Goal: Task Accomplishment & Management: Manage account settings

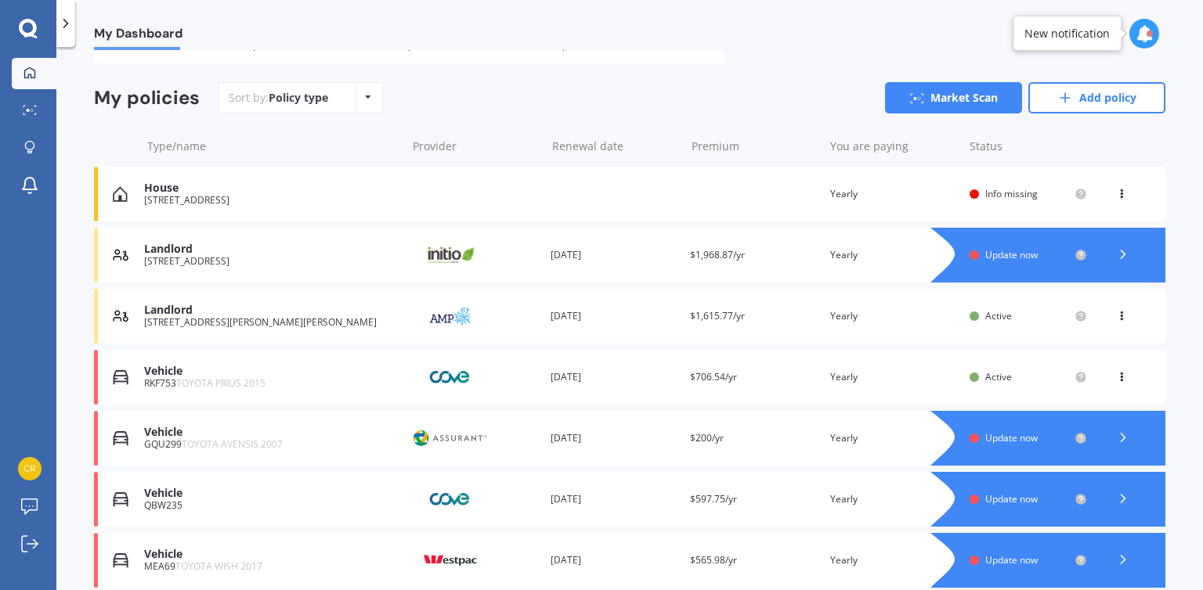
scroll to position [115, 0]
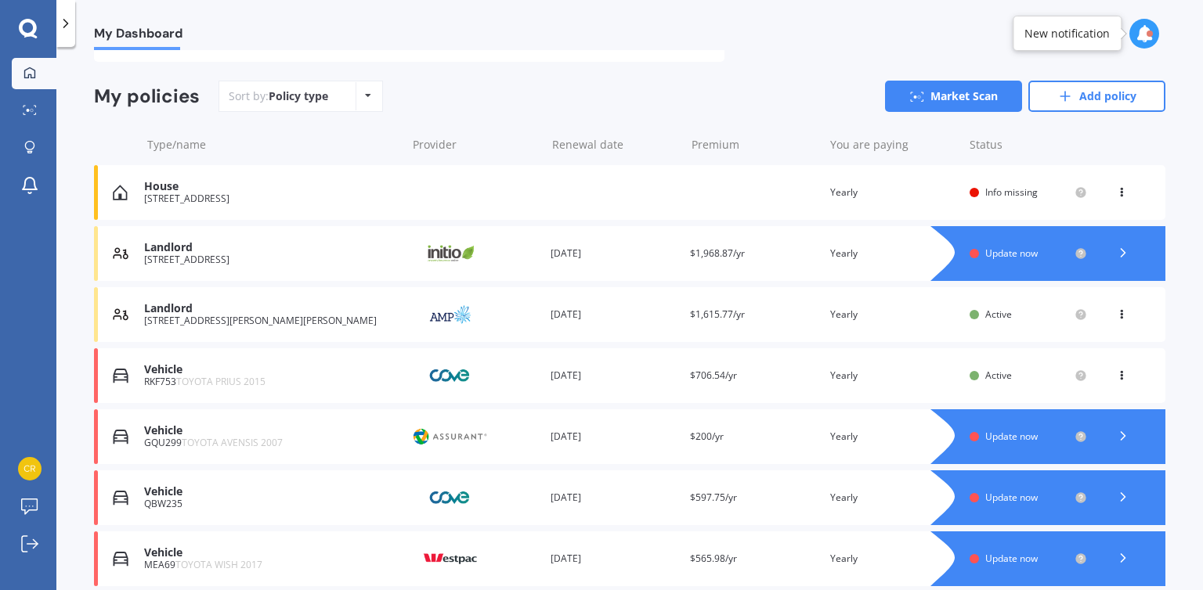
click at [1116, 311] on icon at bounding box center [1121, 311] width 11 height 9
click at [1085, 352] on div "View policy" at bounding box center [1086, 344] width 155 height 31
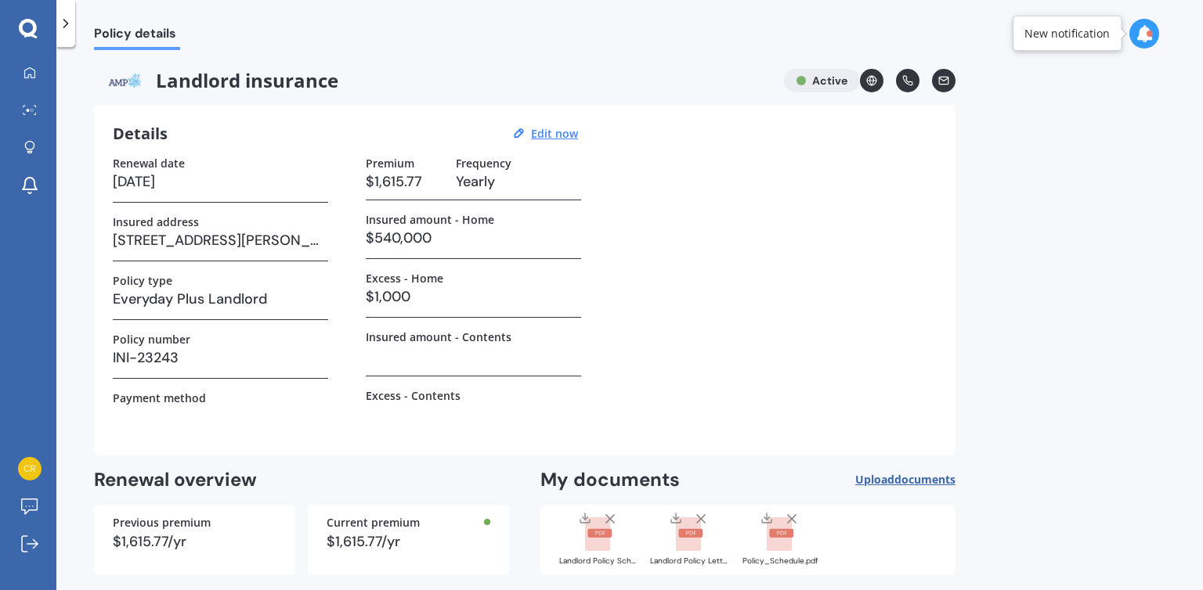
click at [130, 176] on h3 "[DATE]" at bounding box center [220, 181] width 215 height 23
click at [568, 135] on u "Edit now" at bounding box center [554, 133] width 47 height 15
select select "21"
select select "09"
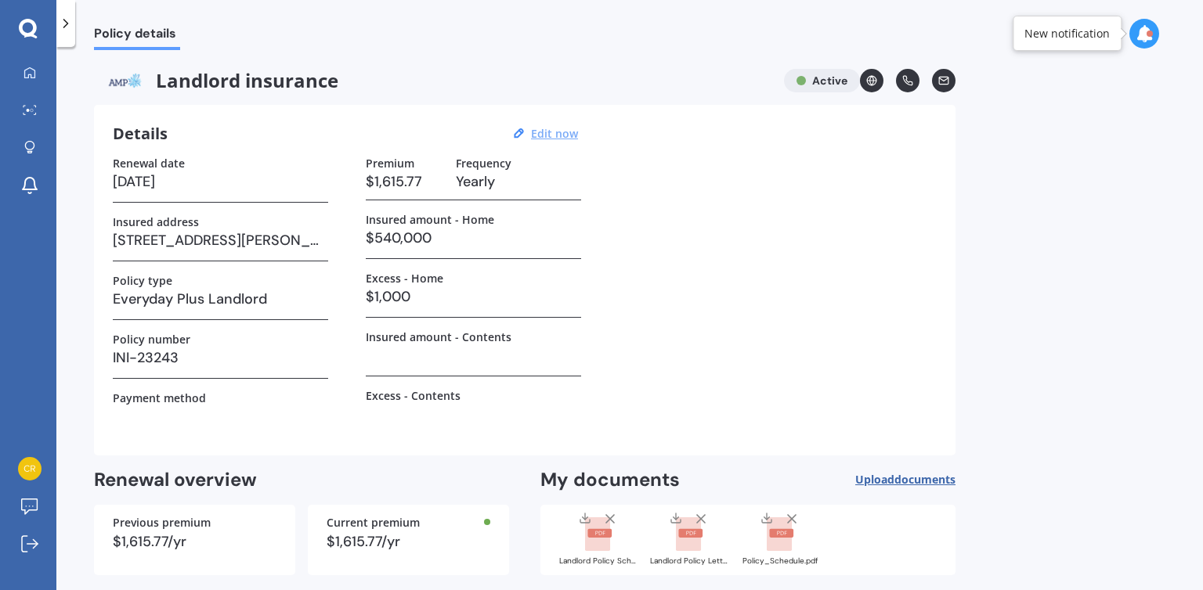
select select "2026"
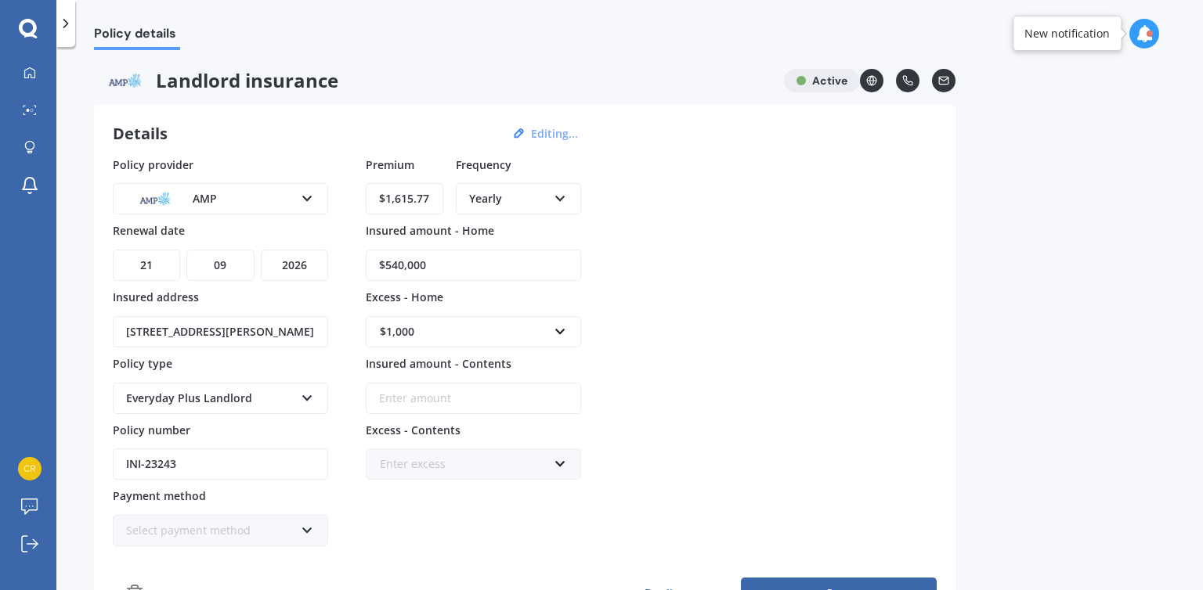
click at [302, 208] on div "AMP AA AMI AMP ANZ ASB Ando BNZ FMG Initio Kiwibank MAS NZI Other SBS State TSB…" at bounding box center [220, 198] width 215 height 31
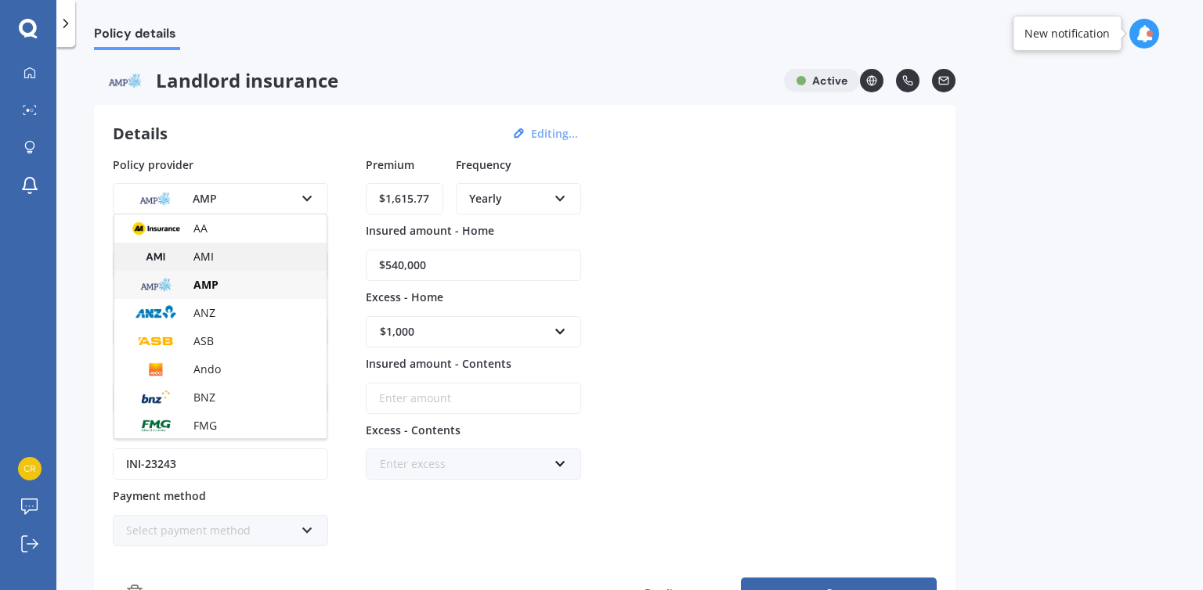
click at [164, 254] on img at bounding box center [156, 257] width 58 height 22
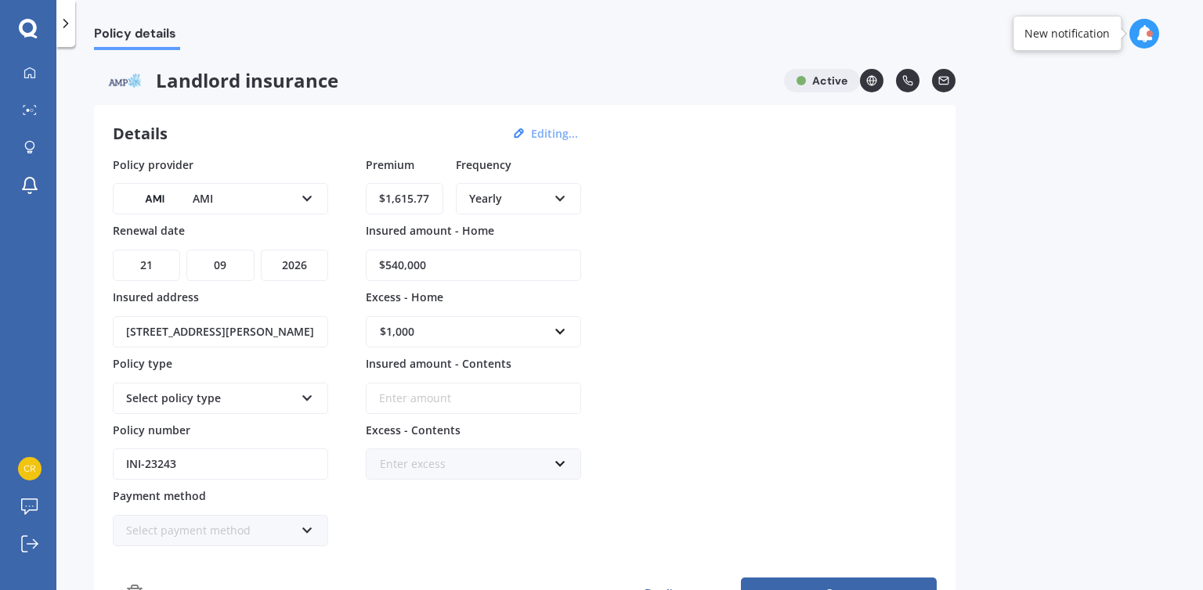
click at [160, 269] on select "DD 01 02 03 04 05 06 07 08 09 10 11 12 13 14 15 16 17 18 19 20 21 22 23 24 25 2…" at bounding box center [146, 265] width 67 height 31
select select "25"
click at [113, 250] on select "DD 01 02 03 04 05 06 07 08 09 10 11 12 13 14 15 16 17 18 19 20 21 22 23 24 25 2…" at bounding box center [146, 265] width 67 height 31
click at [571, 189] on div "Yearly Yearly Six-Monthly Quarterly Monthly Fortnightly Weekly" at bounding box center [518, 198] width 125 height 31
click at [509, 312] on span "Monthly" at bounding box center [491, 312] width 43 height 15
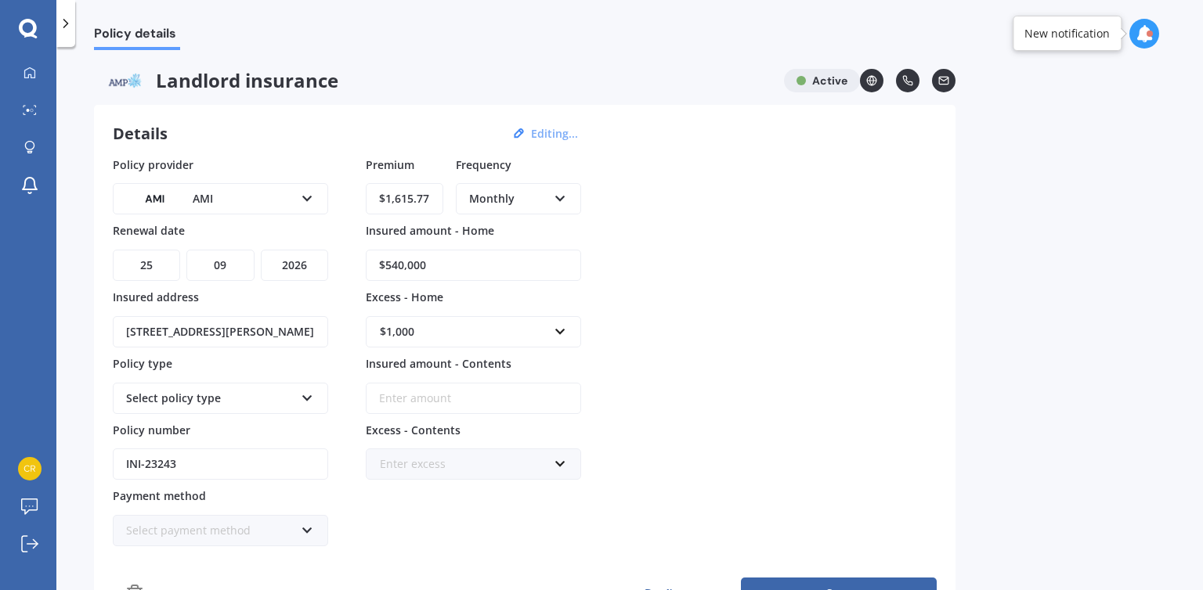
click at [430, 193] on input "$1,615.77" at bounding box center [405, 198] width 78 height 31
type input "$1.00"
type input "$140.25"
click at [391, 261] on input "$540,000" at bounding box center [473, 265] width 215 height 31
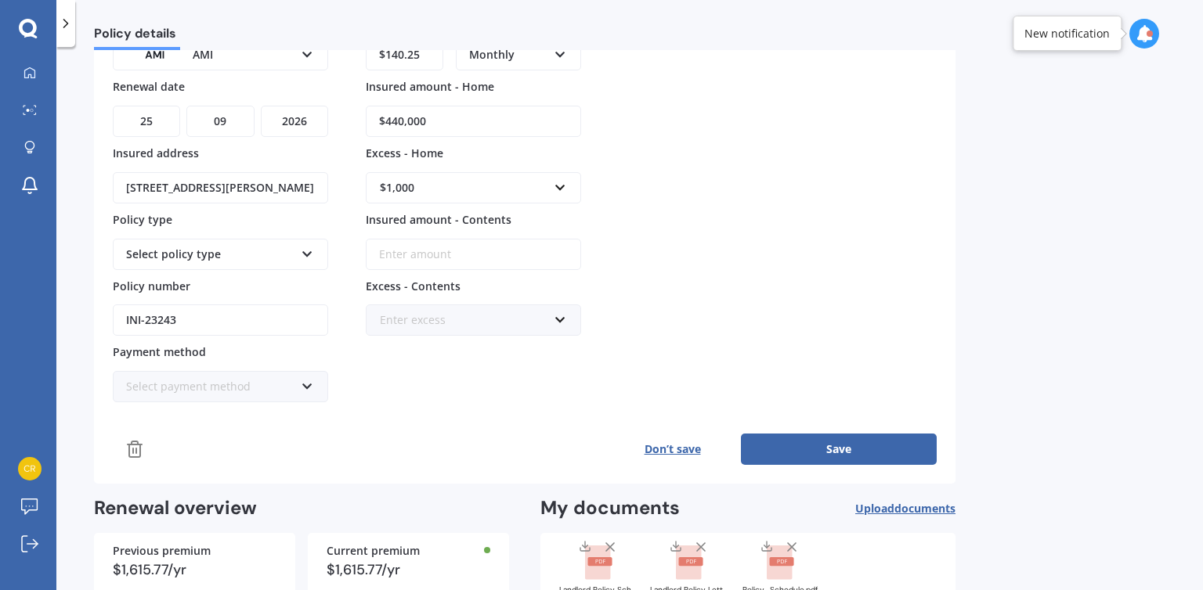
scroll to position [157, 0]
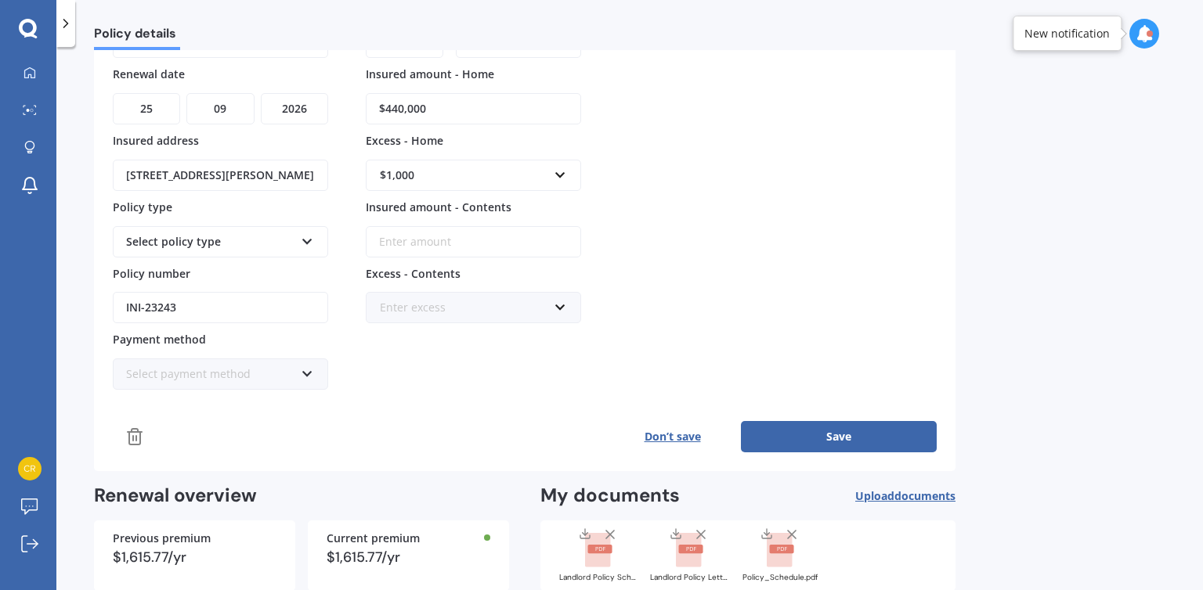
type input "$440,000"
click at [220, 311] on input "INI-23243" at bounding box center [220, 307] width 215 height 31
type input "I"
paste input "LANA01723235"
type input "LANA01723235"
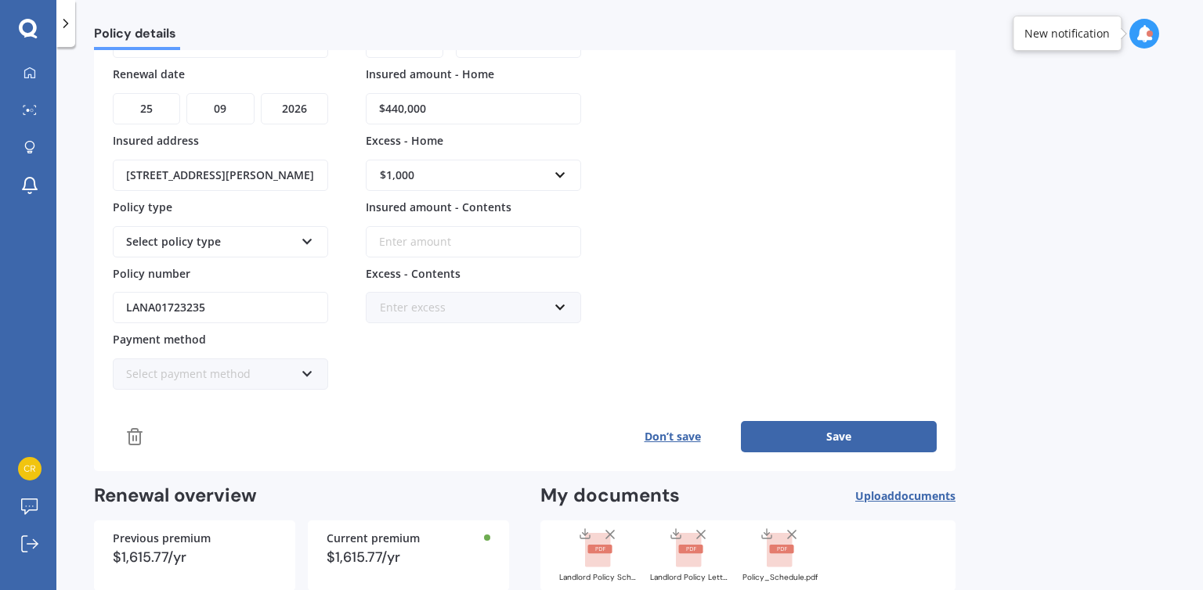
click at [316, 366] on div "Select payment method Direct debit - bank account Direct debit - credit/debit c…" at bounding box center [220, 374] width 215 height 31
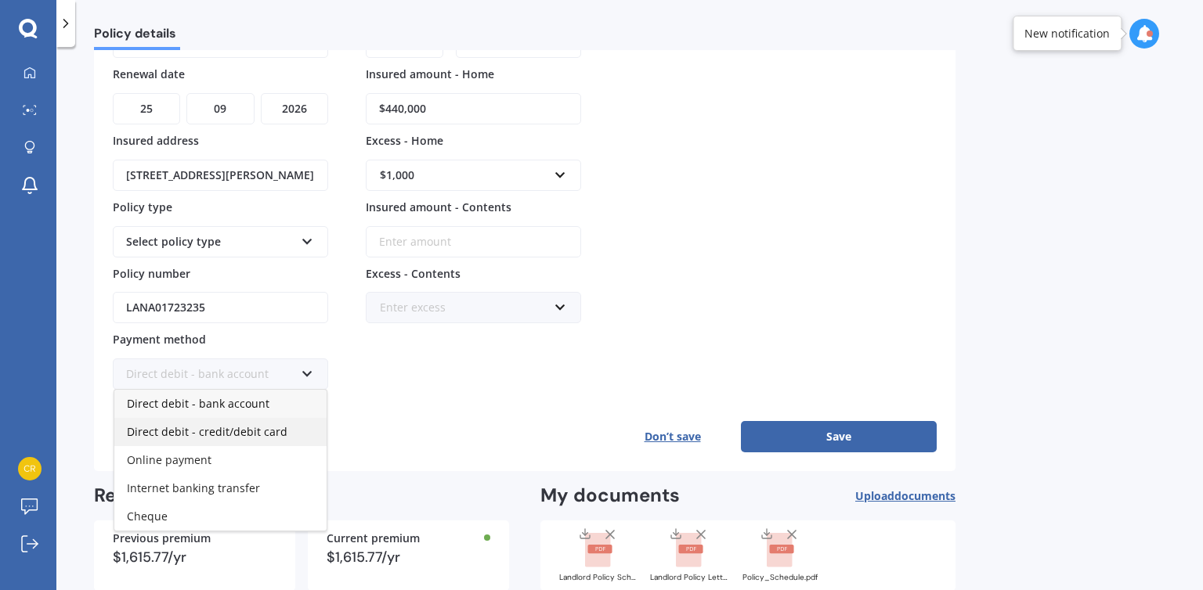
click at [267, 424] on span "Direct debit - credit/debit card" at bounding box center [207, 431] width 160 height 15
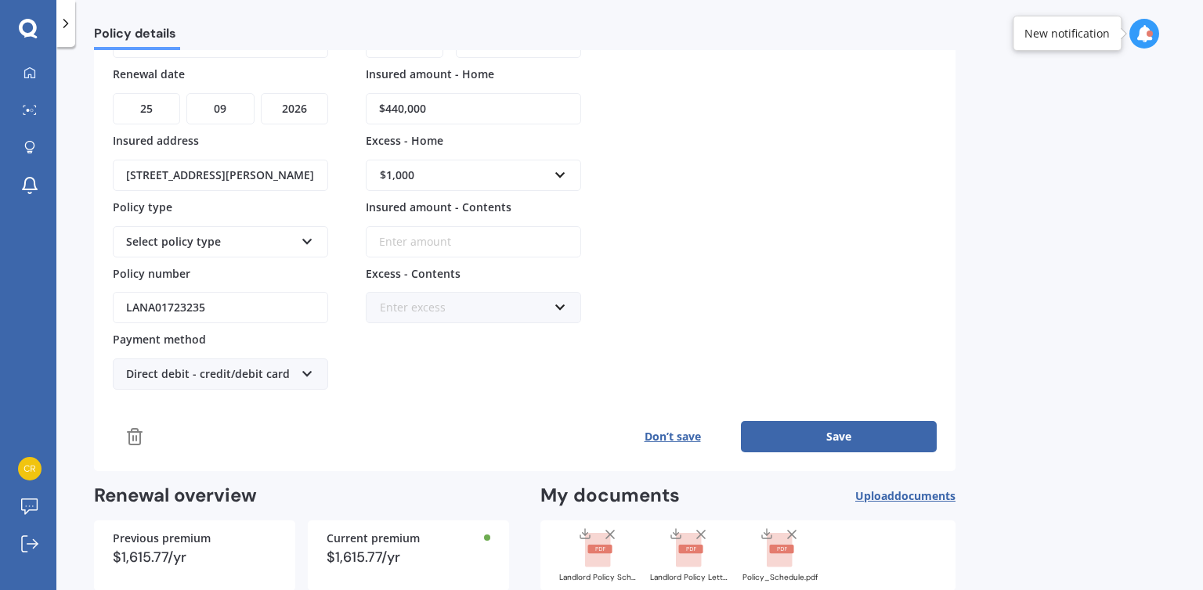
click at [848, 450] on button "Save" at bounding box center [839, 436] width 196 height 31
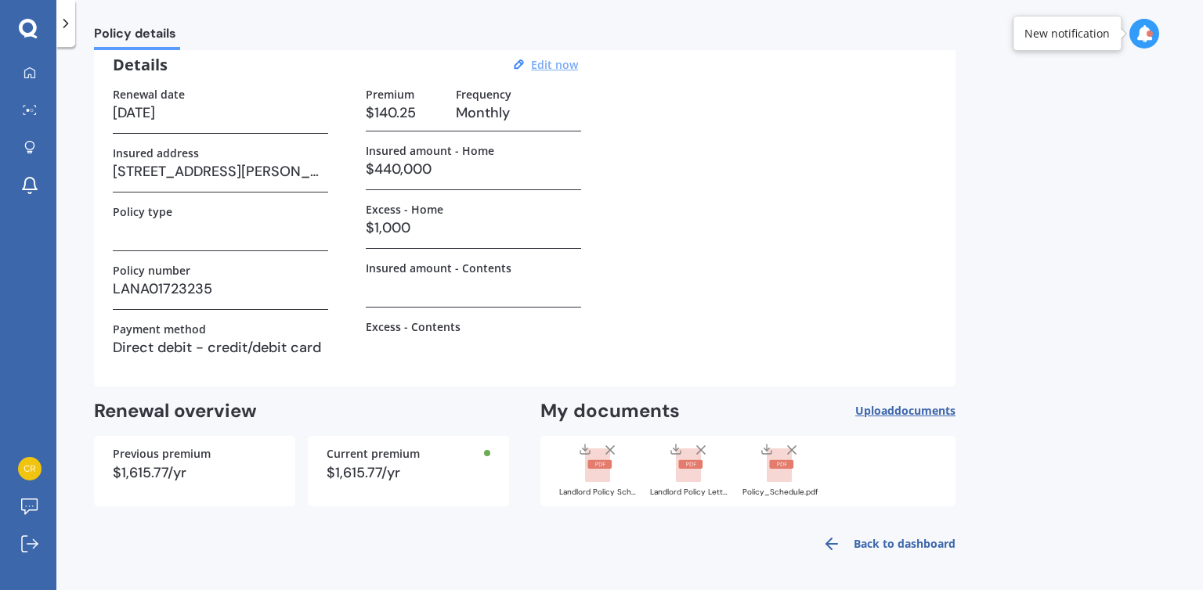
scroll to position [71, 0]
click at [25, 25] on icon at bounding box center [28, 29] width 19 height 20
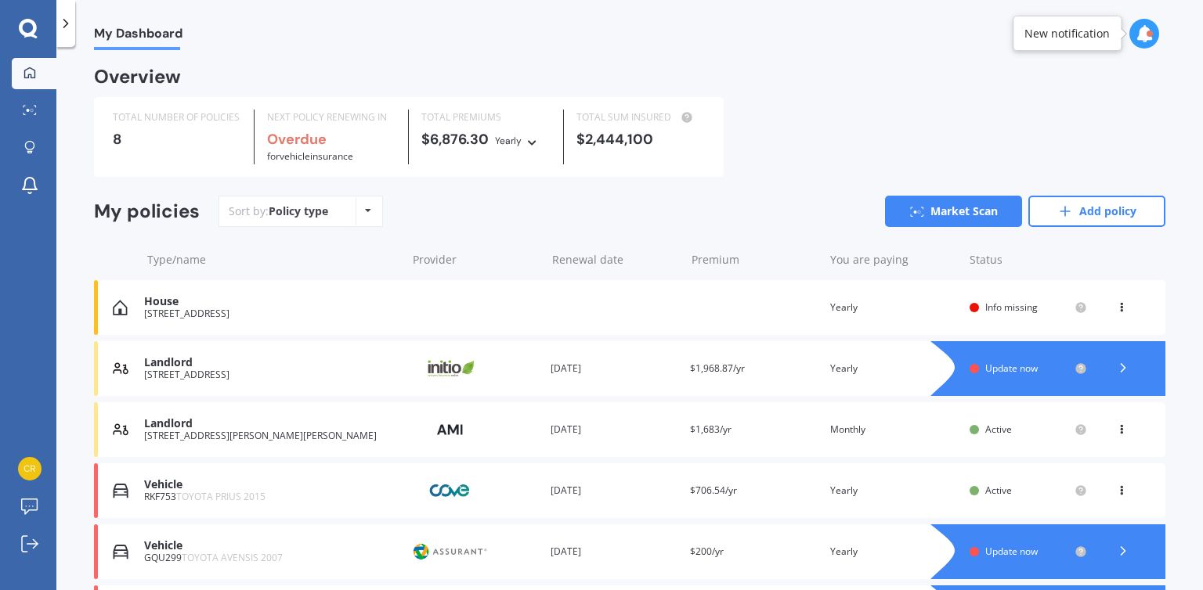
click at [1116, 309] on icon at bounding box center [1121, 304] width 11 height 9
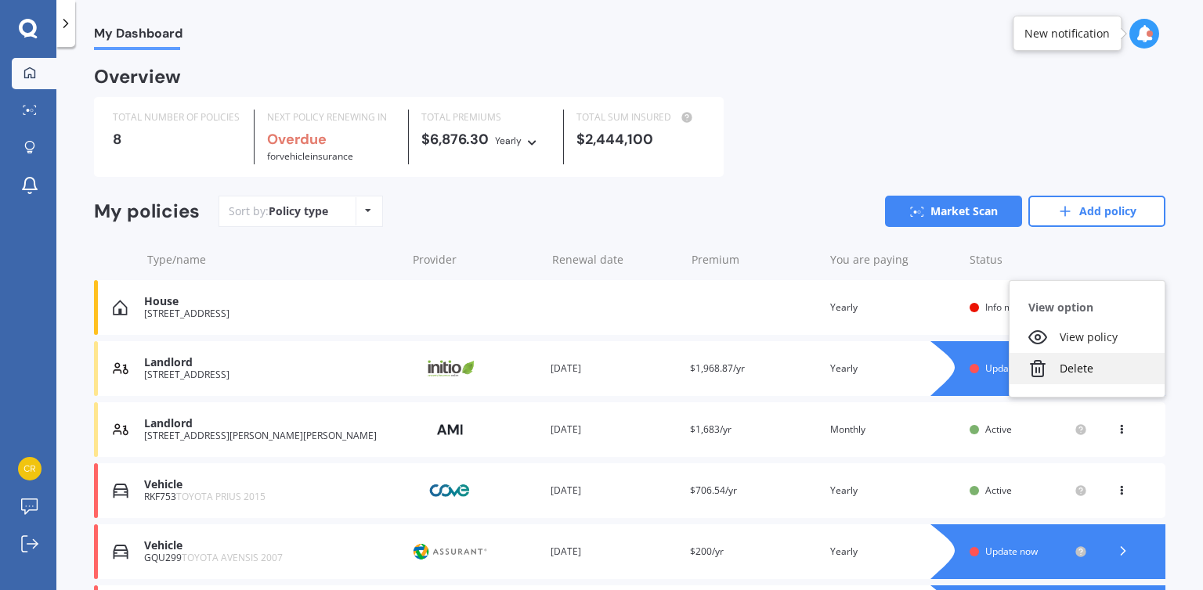
click at [1073, 367] on div "Delete" at bounding box center [1086, 368] width 155 height 31
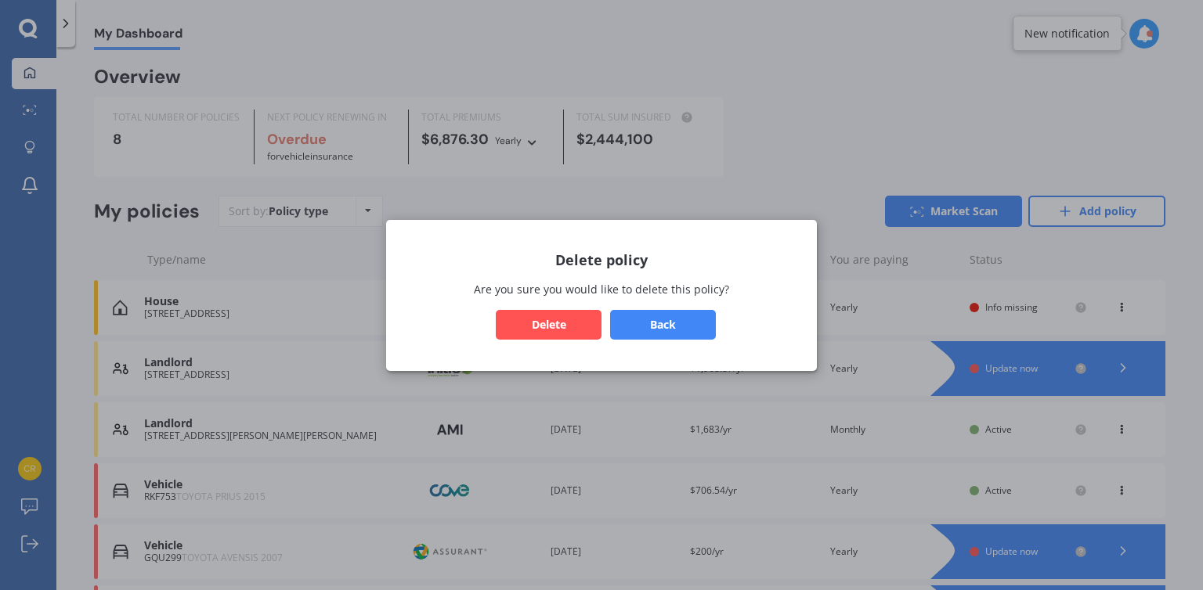
click at [556, 330] on button "Delete" at bounding box center [549, 324] width 106 height 30
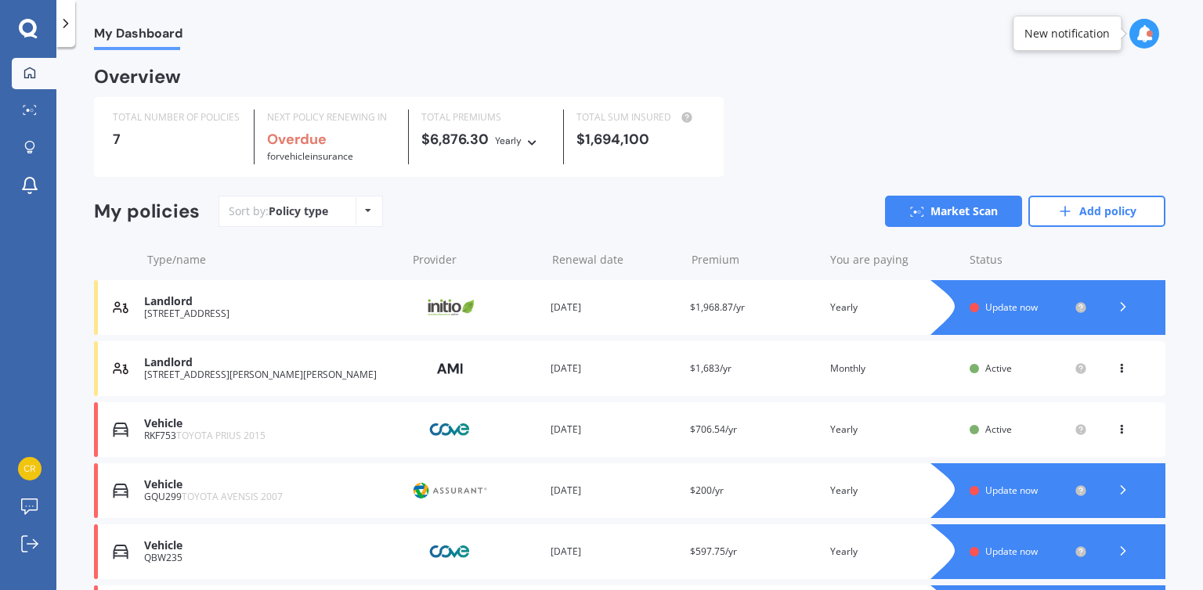
click at [1115, 306] on icon at bounding box center [1123, 307] width 16 height 16
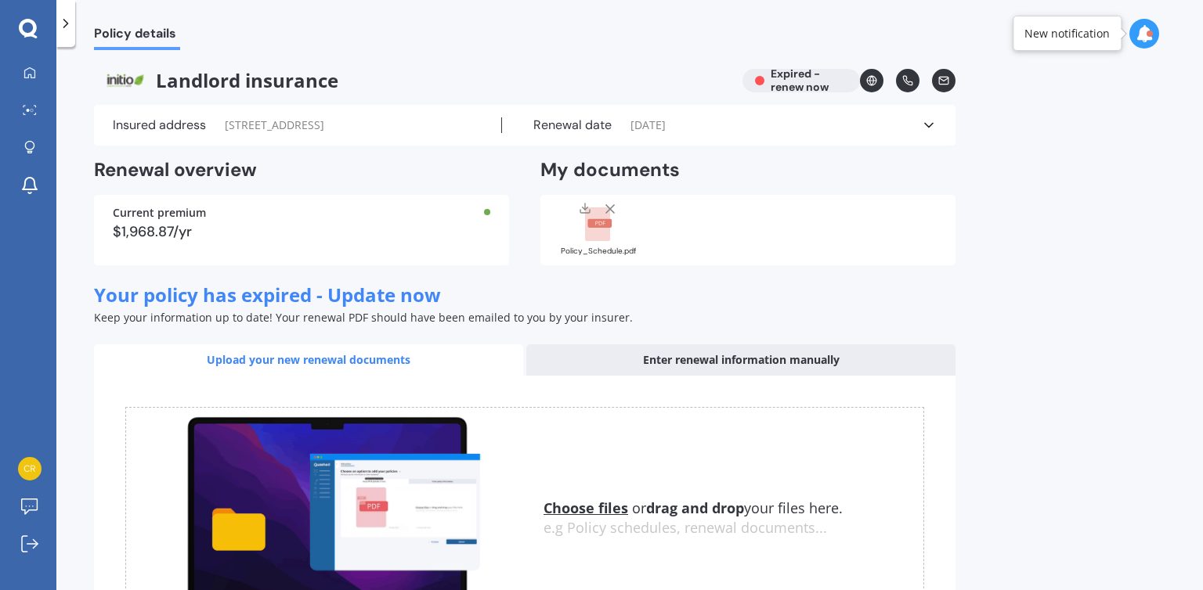
click at [33, 28] on icon at bounding box center [28, 28] width 18 height 18
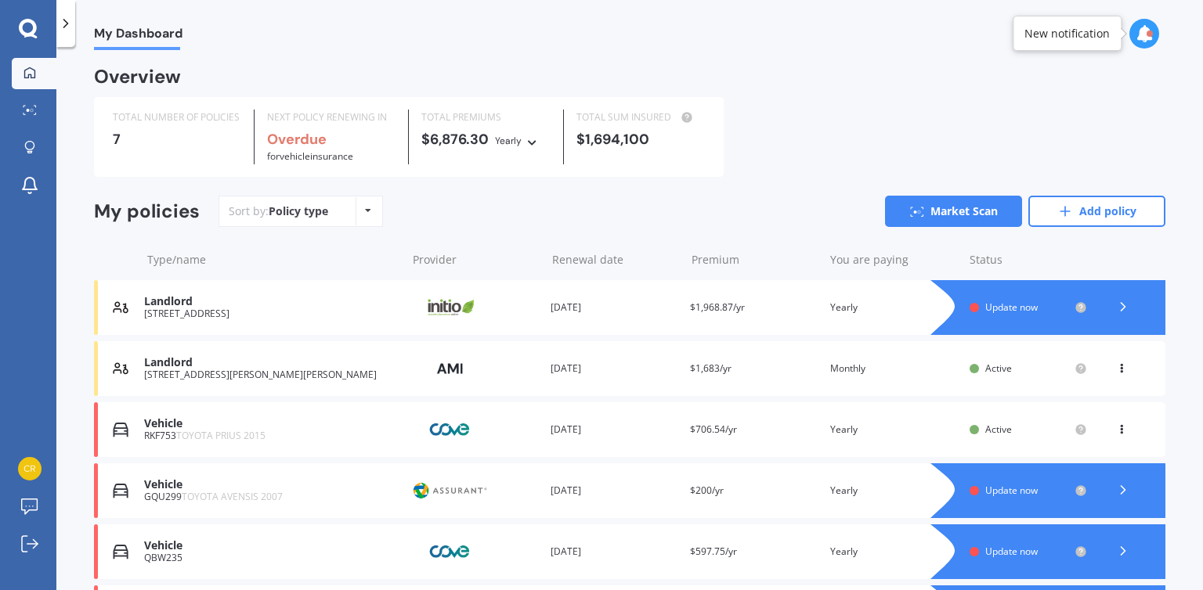
click at [33, 28] on icon at bounding box center [28, 28] width 18 height 18
click at [996, 307] on span "Update now" at bounding box center [1011, 307] width 52 height 13
click at [1116, 369] on icon at bounding box center [1121, 365] width 11 height 9
click at [1048, 255] on div "Status" at bounding box center [1027, 260] width 117 height 16
click at [1115, 307] on icon at bounding box center [1123, 307] width 16 height 16
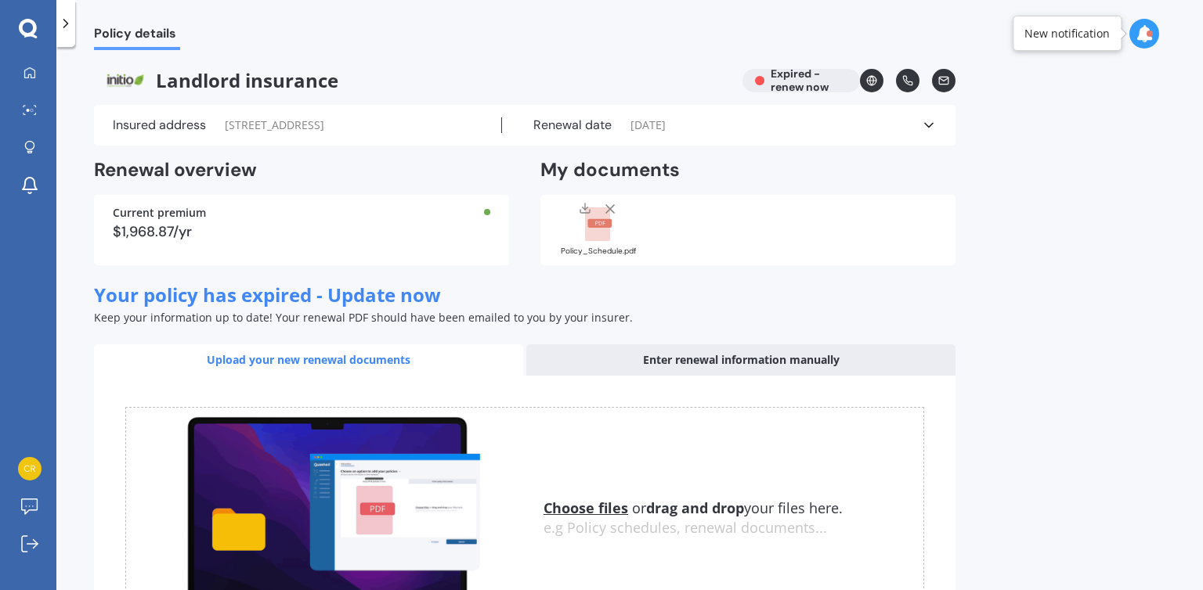
click at [23, 40] on div "My Dashboard Market Scan Explore insurance Notifications [PERSON_NAME] Submit f…" at bounding box center [28, 295] width 56 height 590
click at [22, 20] on icon at bounding box center [28, 29] width 19 height 20
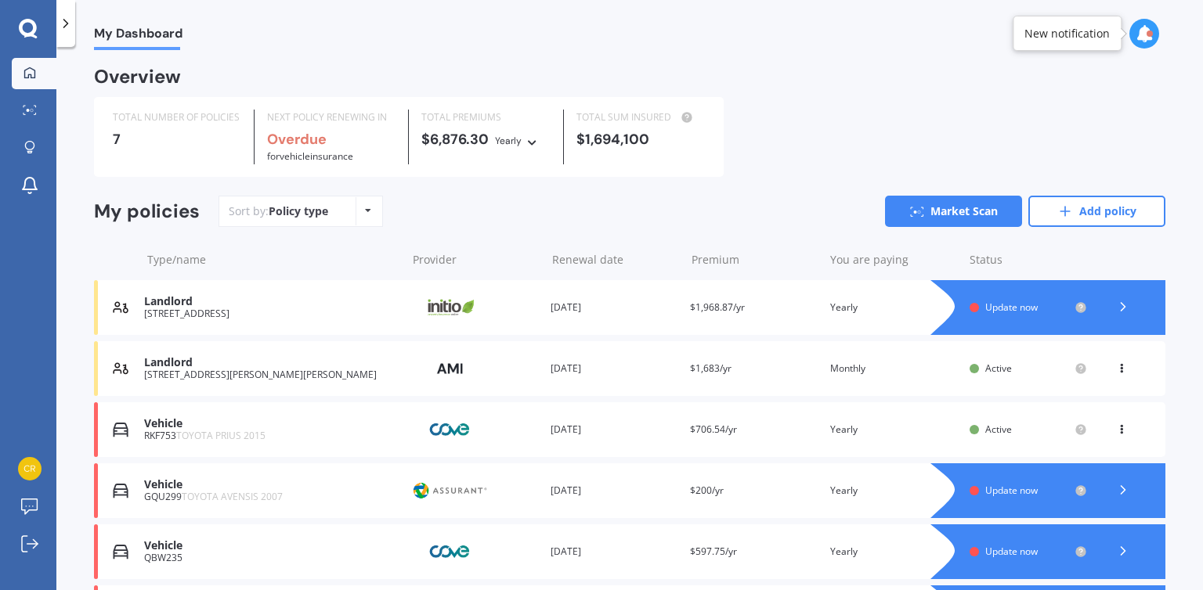
click at [359, 211] on div "Policy type Alphabetical Date added Renewing next" at bounding box center [367, 211] width 24 height 28
click at [523, 222] on div "Sort by: Policy type Policy type Alphabetical Date added Renewing next Market S…" at bounding box center [691, 211] width 947 height 31
click at [1120, 311] on polyline at bounding box center [1122, 307] width 4 height 8
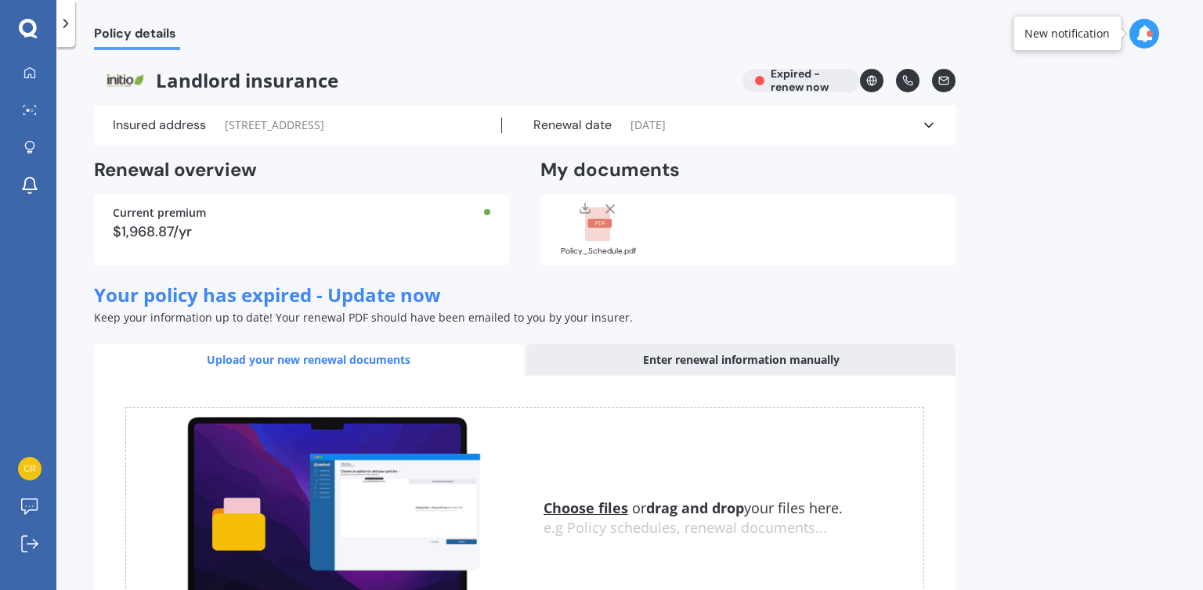
click at [735, 356] on div "Enter renewal information manually" at bounding box center [740, 359] width 429 height 31
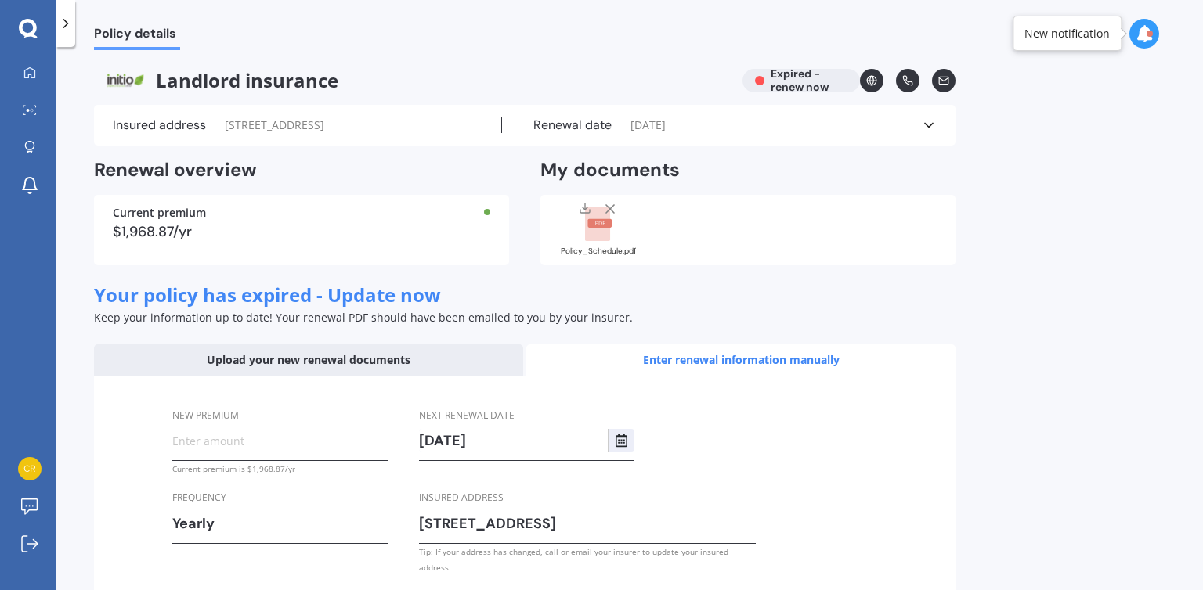
click at [219, 448] on input "New premium" at bounding box center [279, 440] width 215 height 23
click at [288, 423] on label "New premium" at bounding box center [276, 415] width 209 height 16
click at [288, 429] on input "New premium" at bounding box center [279, 440] width 215 height 23
click at [253, 445] on input "New premium" at bounding box center [279, 440] width 215 height 23
type input "$2,220.91"
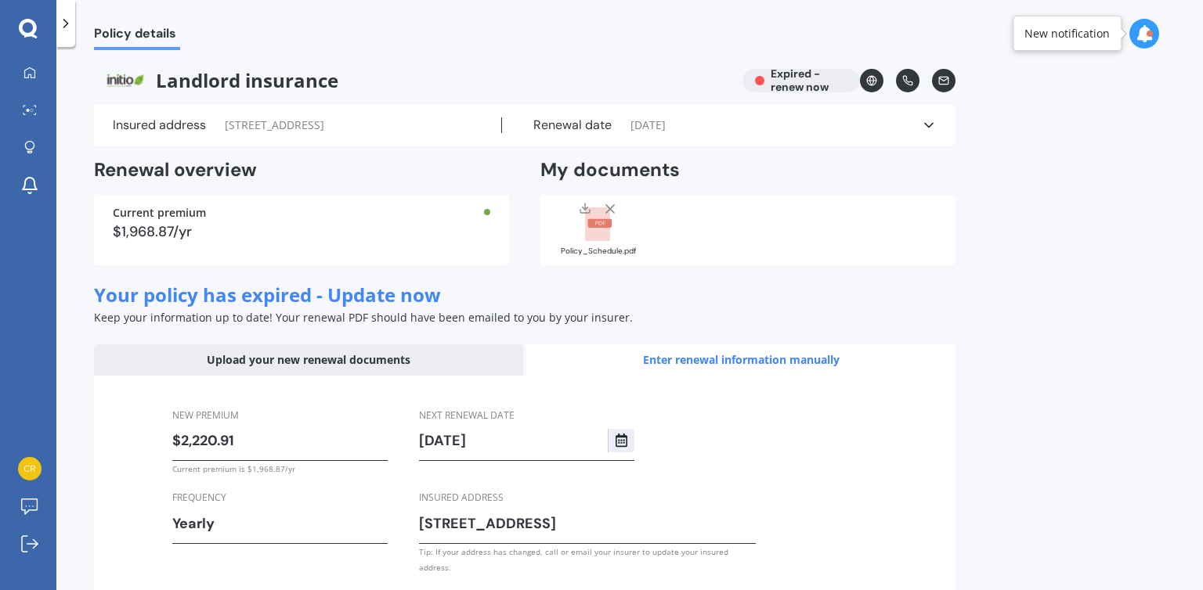
click at [444, 439] on input "[DATE]" at bounding box center [513, 440] width 189 height 23
click at [617, 445] on icon "Select date" at bounding box center [621, 441] width 13 height 14
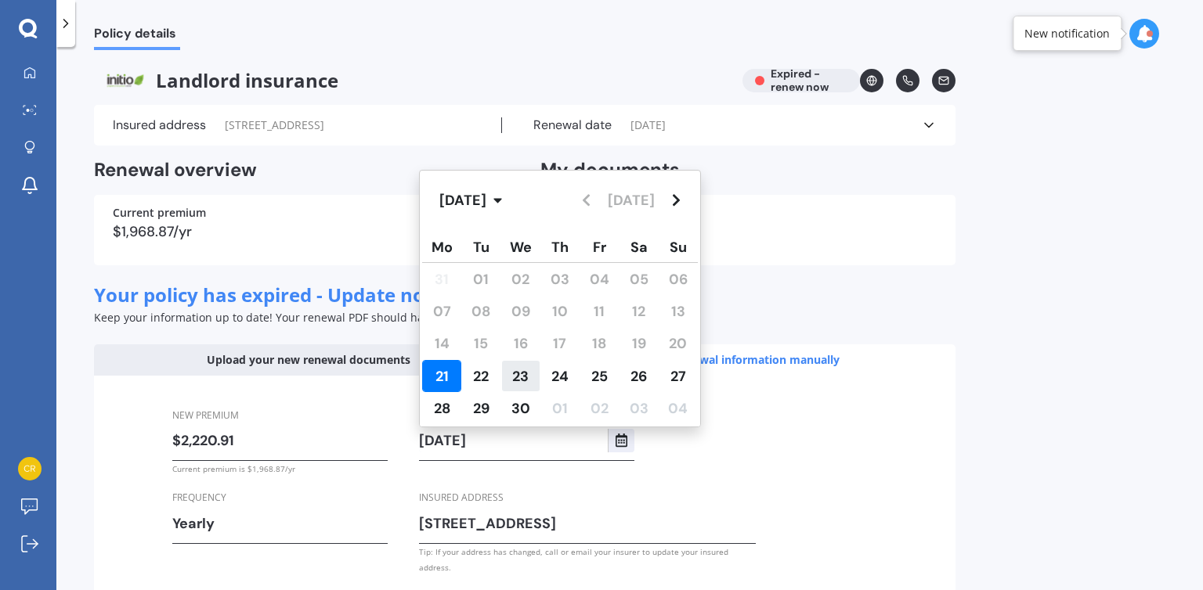
click at [515, 374] on span "23" at bounding box center [520, 376] width 16 height 19
type input "[DATE]"
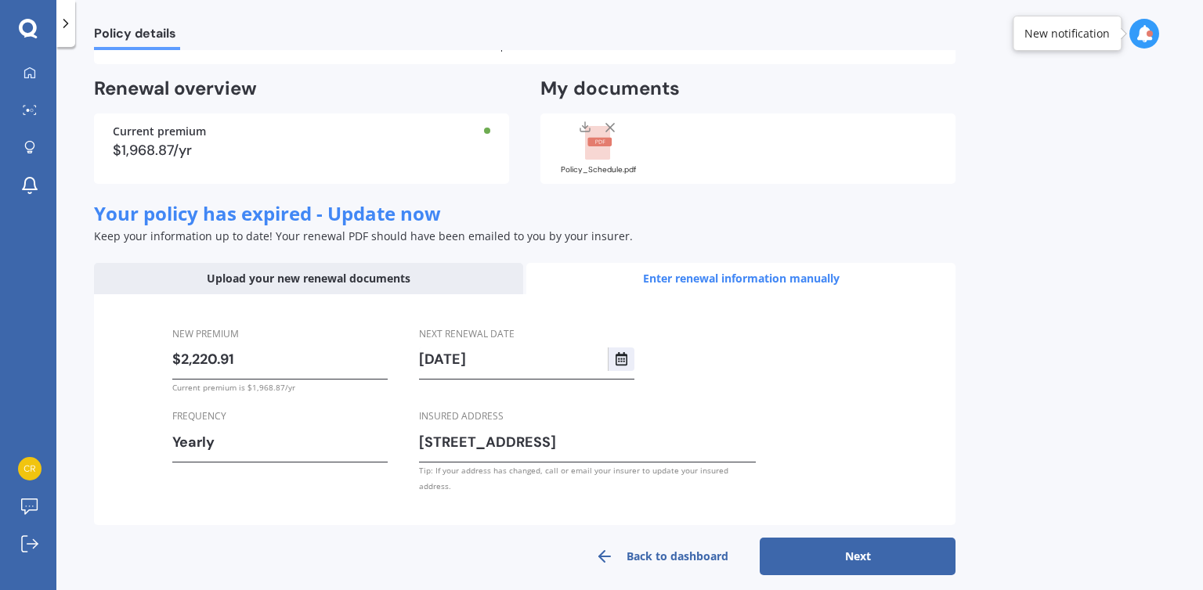
scroll to position [96, 0]
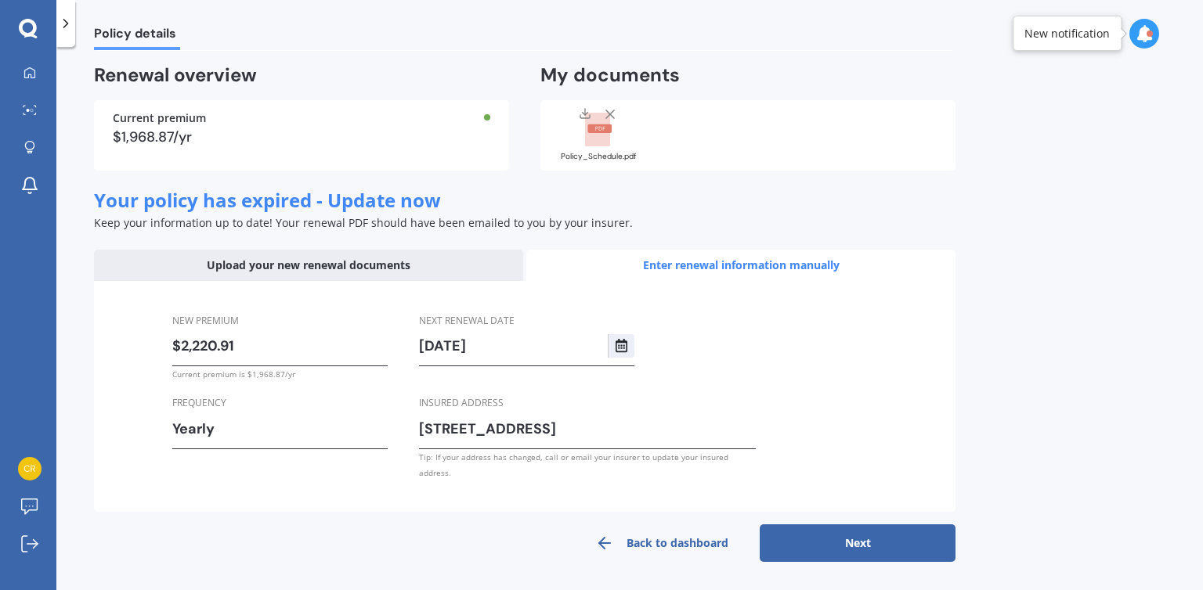
click at [828, 551] on button "Next" at bounding box center [857, 544] width 196 height 38
select select "23"
select select "09"
select select "2026"
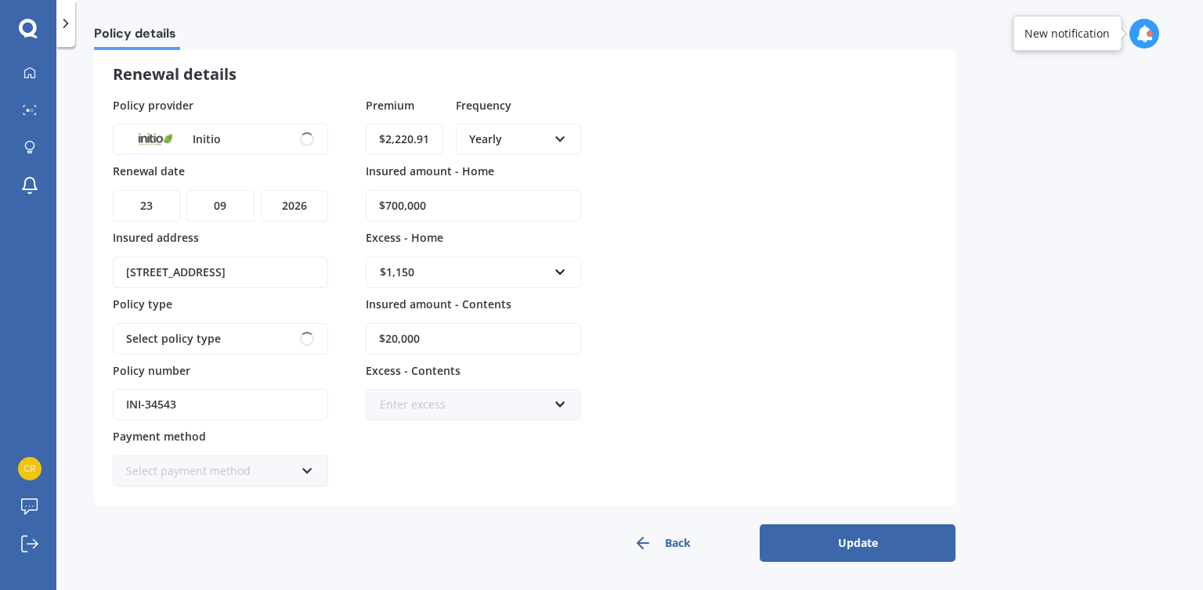
scroll to position [83, 0]
click at [399, 207] on input "$700,000" at bounding box center [473, 207] width 215 height 31
type input "$780,000"
click at [820, 546] on button "Update" at bounding box center [857, 545] width 196 height 38
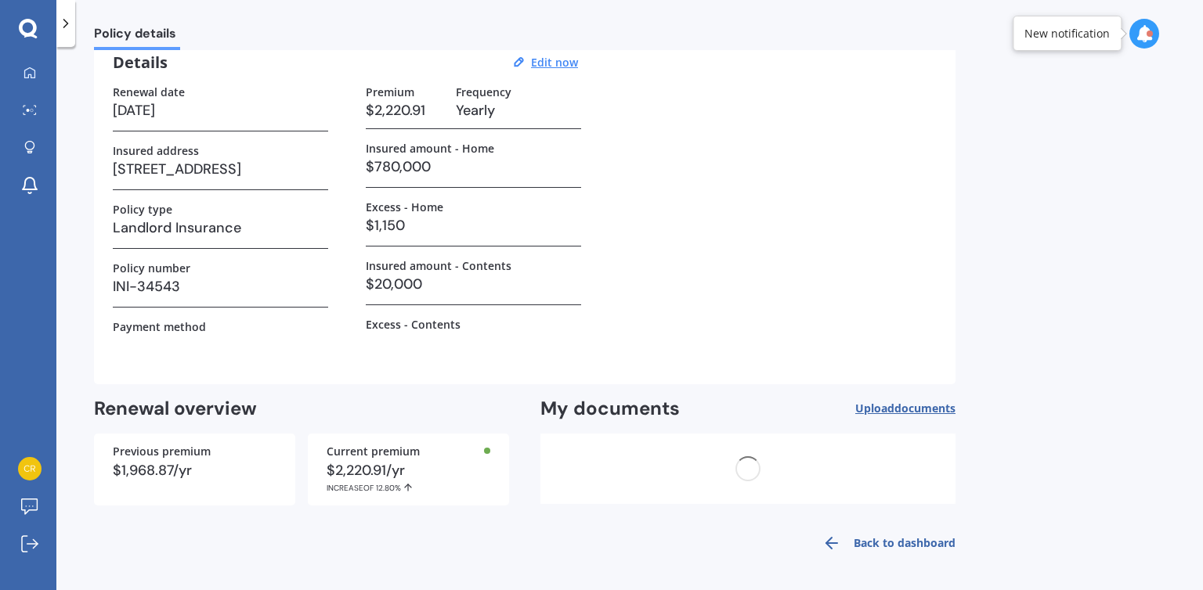
scroll to position [0, 0]
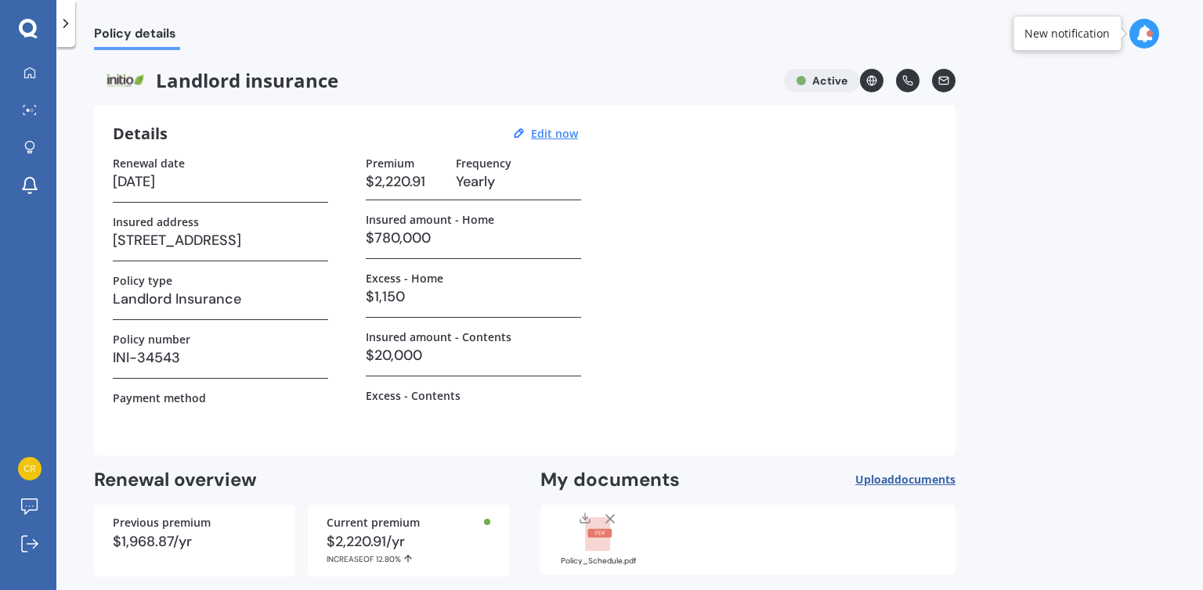
click at [13, 29] on div at bounding box center [28, 29] width 56 height 20
click at [25, 32] on icon at bounding box center [28, 29] width 19 height 20
